Goal: Complete application form

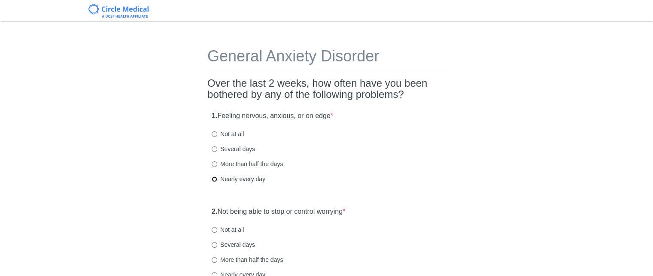
click at [215, 176] on input "Nearly every day" at bounding box center [215, 179] width 6 height 6
radio input "true"
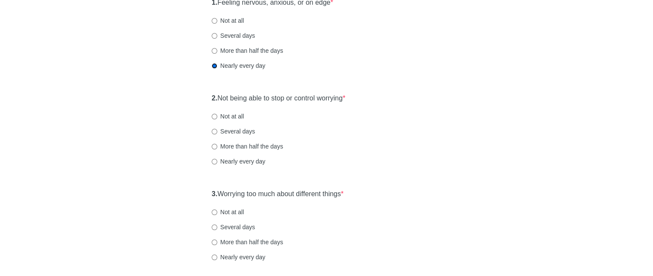
scroll to position [129, 0]
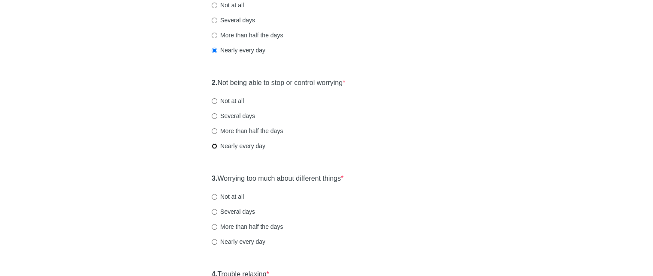
click at [214, 144] on input "Nearly every day" at bounding box center [215, 146] width 6 height 6
radio input "true"
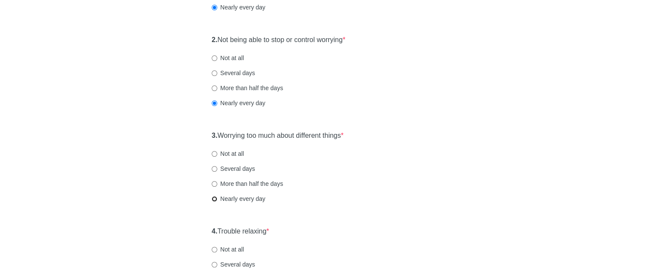
click at [215, 197] on input "Nearly every day" at bounding box center [215, 199] width 6 height 6
radio input "true"
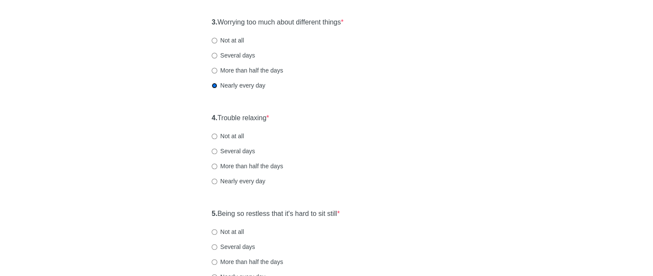
scroll to position [300, 0]
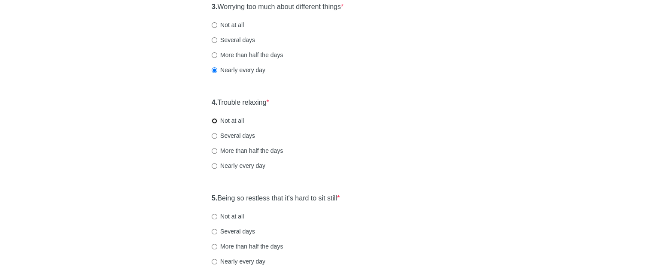
click at [215, 121] on input "Not at all" at bounding box center [215, 121] width 6 height 6
radio input "true"
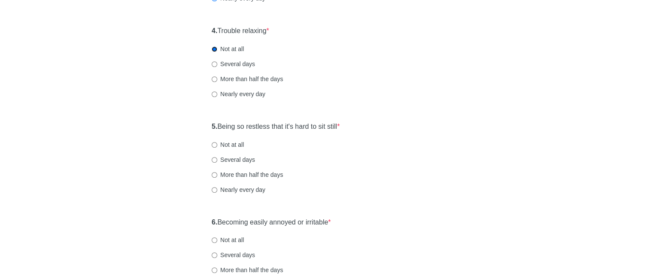
scroll to position [386, 0]
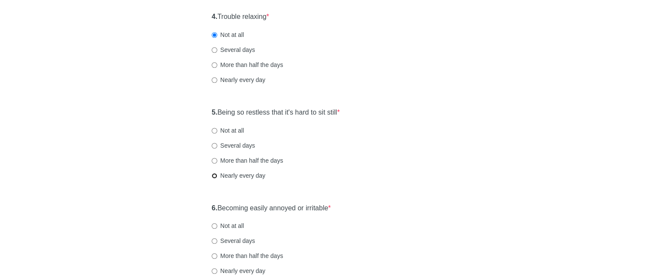
click at [213, 176] on input "Nearly every day" at bounding box center [215, 176] width 6 height 6
radio input "true"
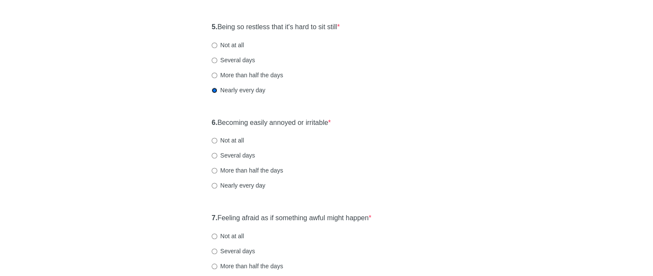
scroll to position [472, 0]
click at [213, 156] on input "Several days" at bounding box center [215, 155] width 6 height 6
radio input "true"
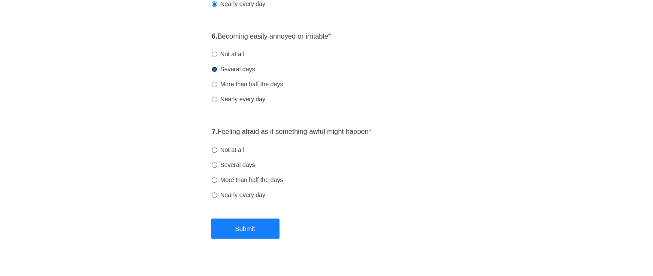
scroll to position [572, 0]
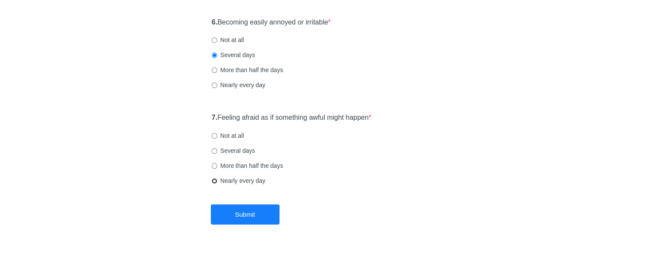
click at [214, 182] on input "Nearly every day" at bounding box center [215, 181] width 6 height 6
radio input "true"
click at [252, 215] on button "Submit" at bounding box center [245, 214] width 69 height 20
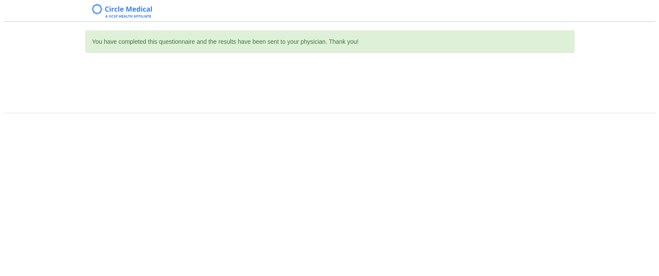
scroll to position [0, 0]
